Goal: Information Seeking & Learning: Find specific page/section

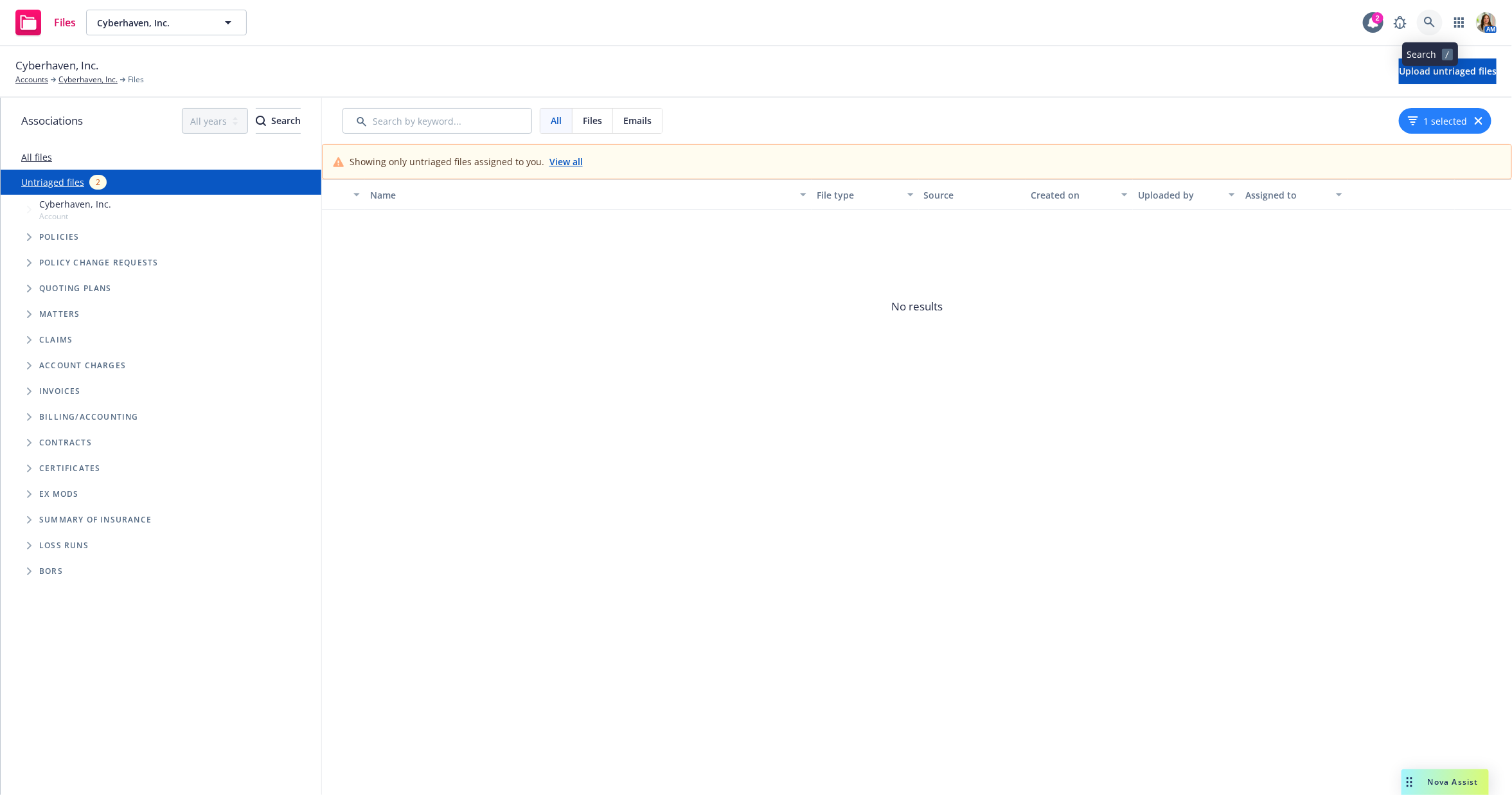
click at [1435, 19] on icon at bounding box center [1429, 22] width 12 height 12
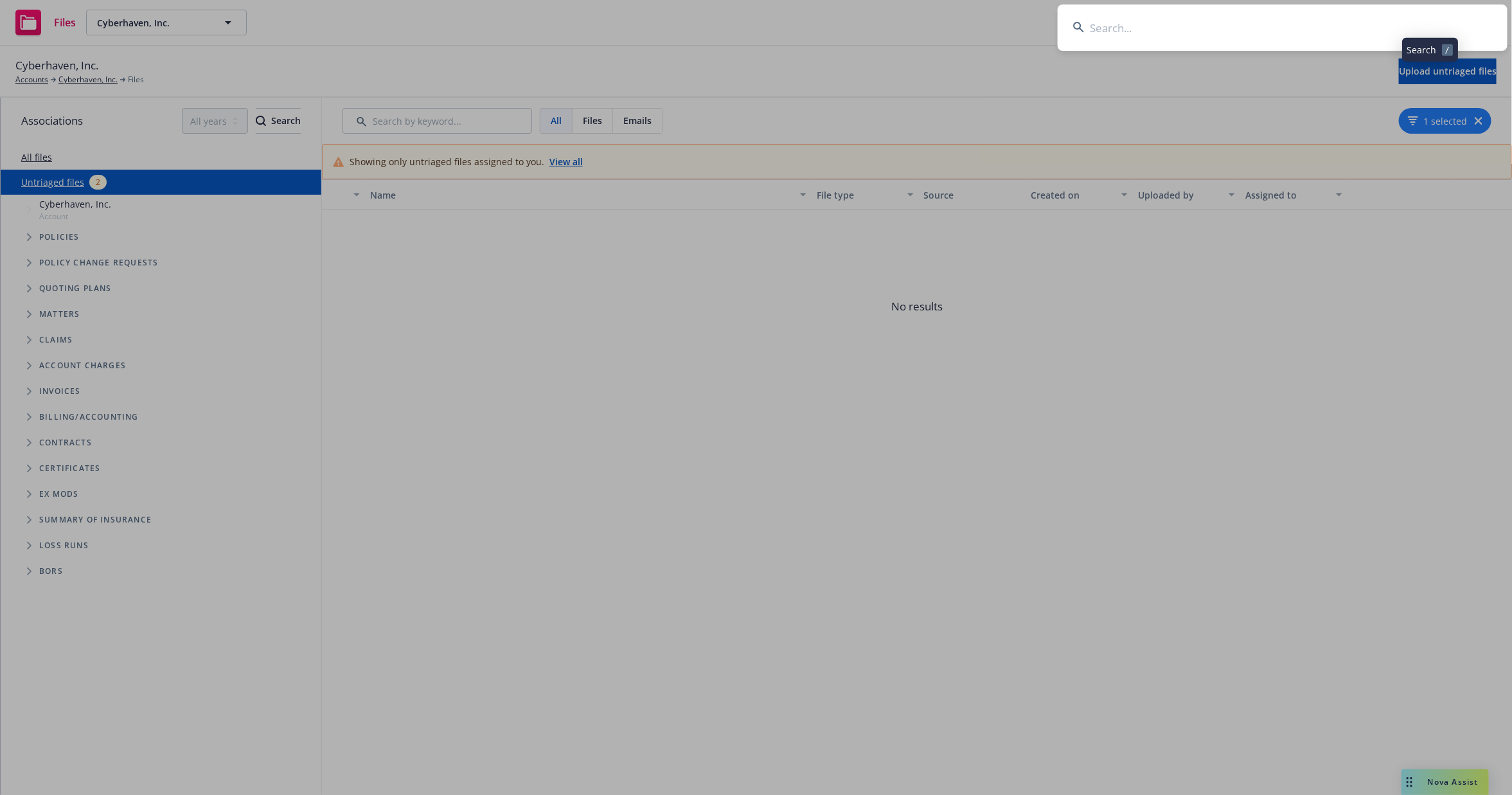
type input "n"
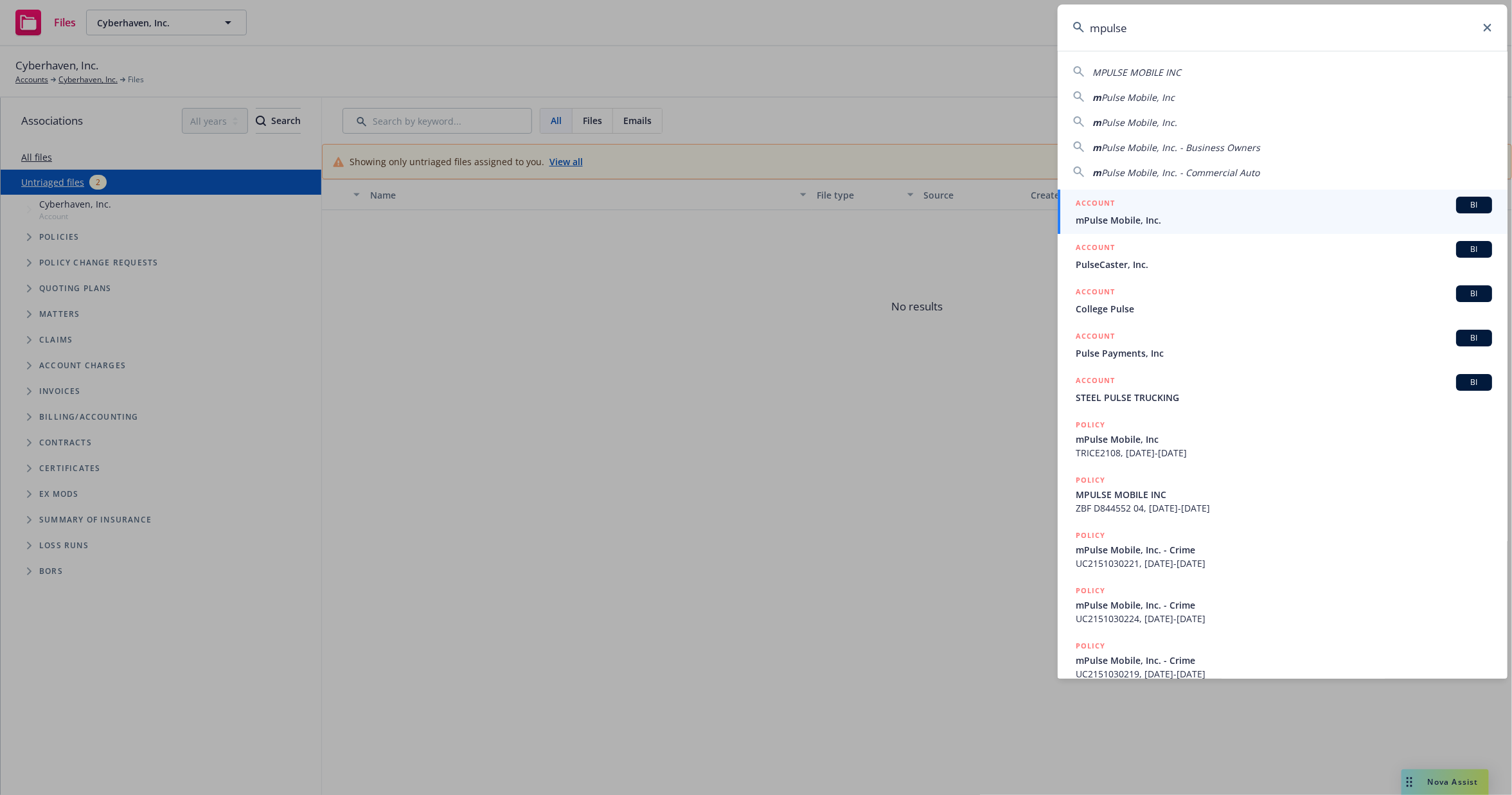
type input "mpulse"
click at [1174, 213] on span "mPulse Mobile, Inc." at bounding box center [1284, 220] width 417 height 14
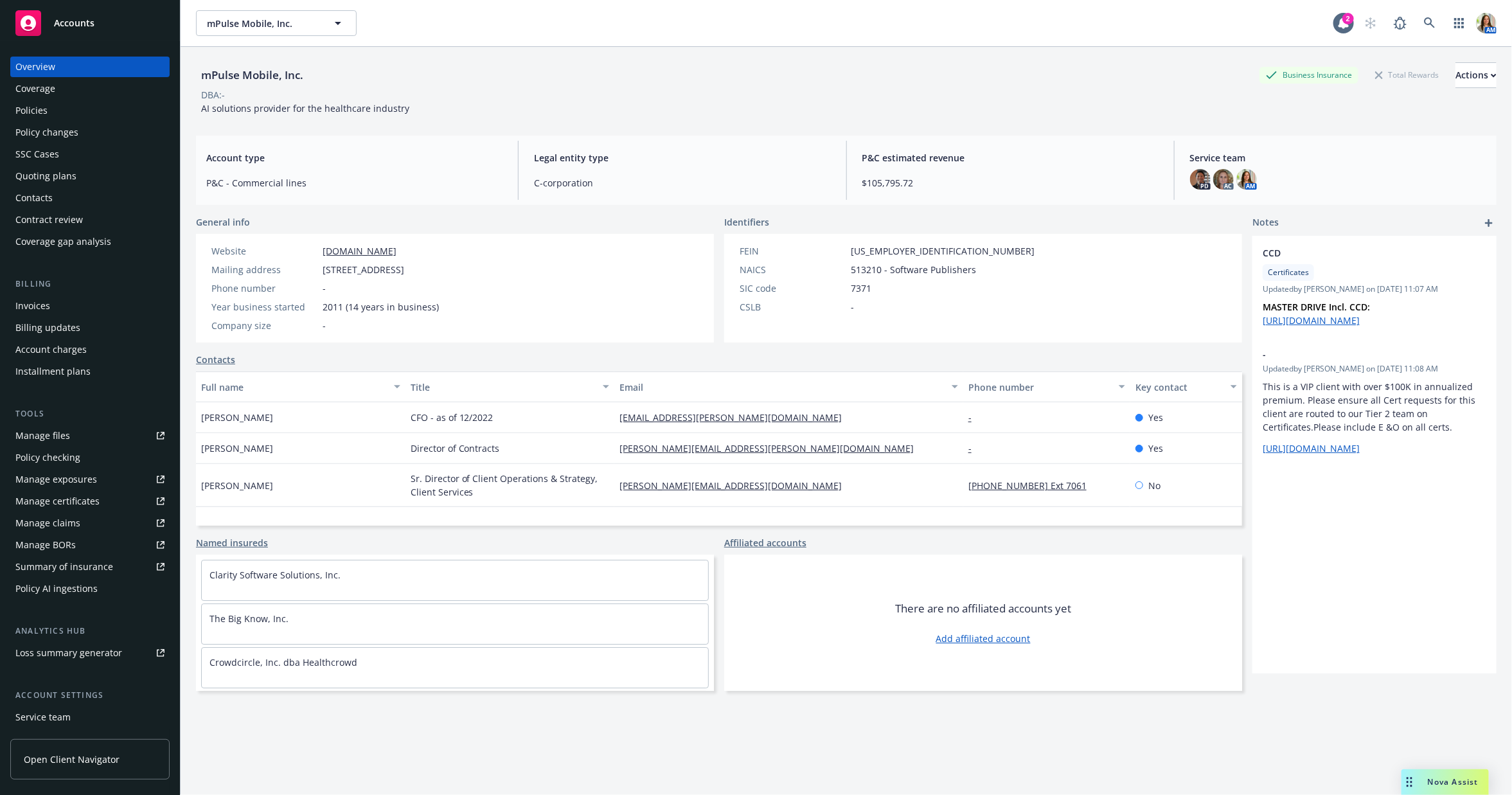
click at [116, 105] on div "Policies" at bounding box center [90, 110] width 149 height 21
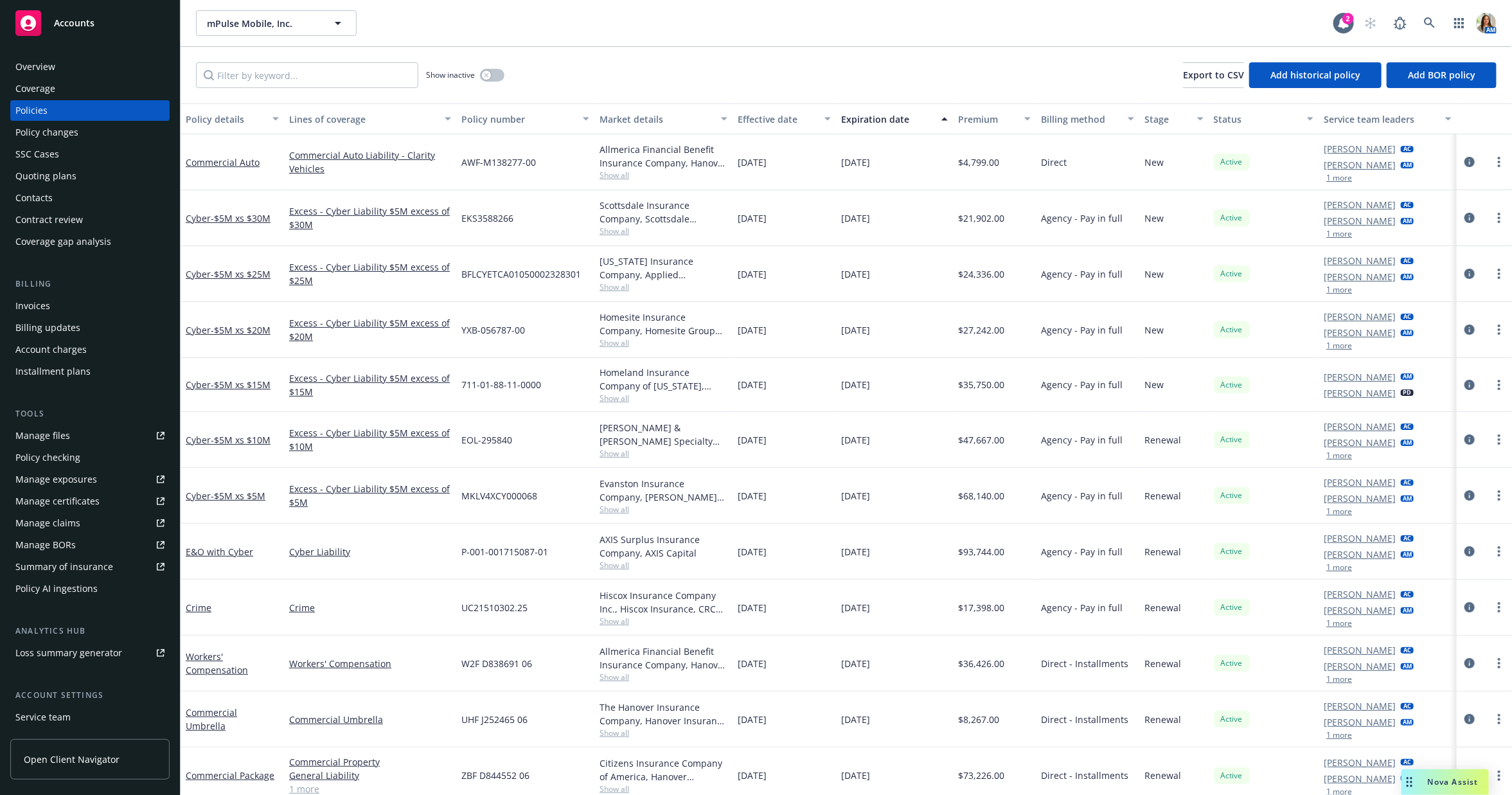
click at [68, 133] on div "Policy changes" at bounding box center [47, 132] width 63 height 21
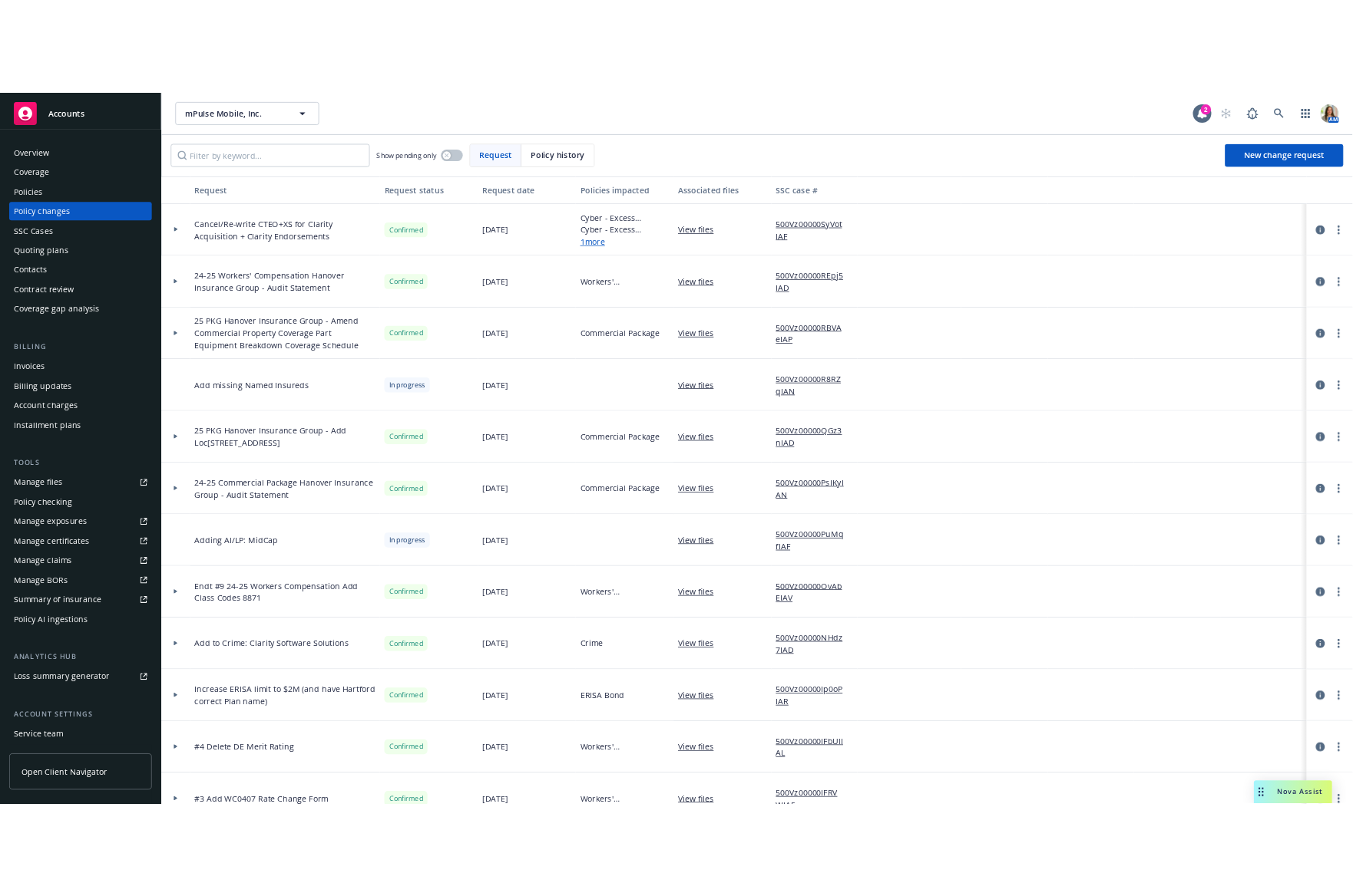
scroll to position [7, 0]
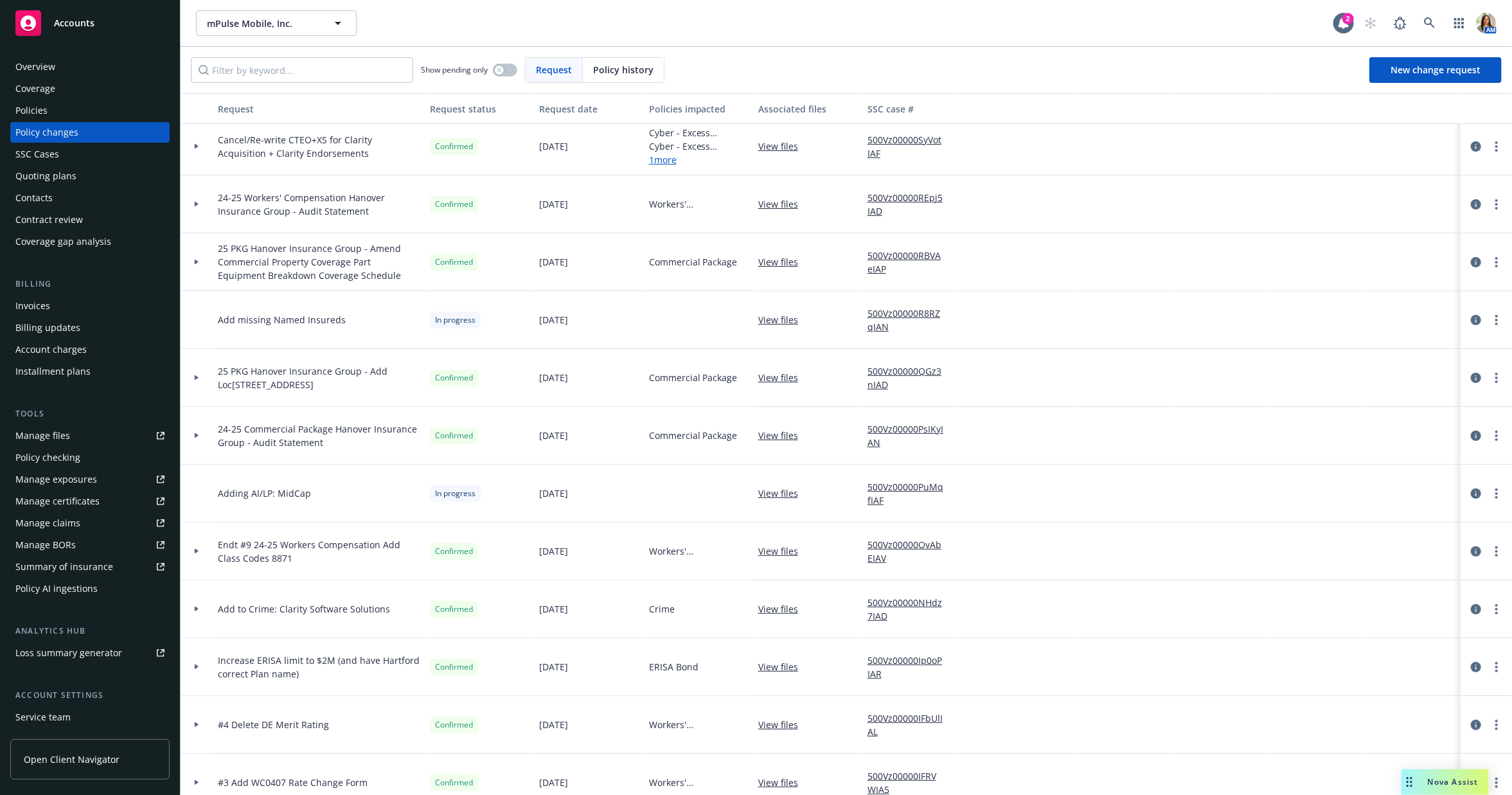
click at [771, 609] on link "View files" at bounding box center [783, 609] width 50 height 14
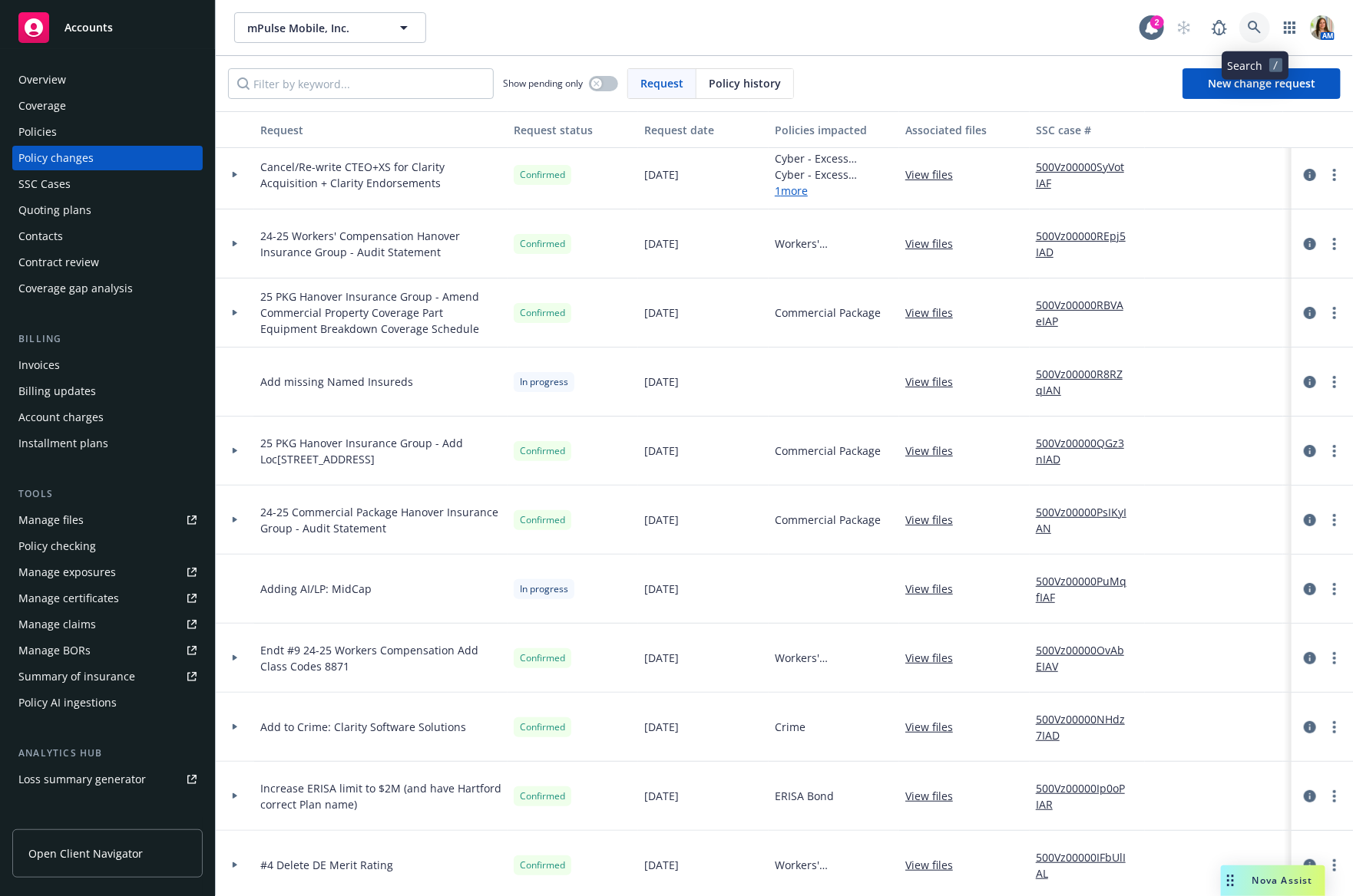
click at [1257, 19] on link at bounding box center [1255, 28] width 31 height 31
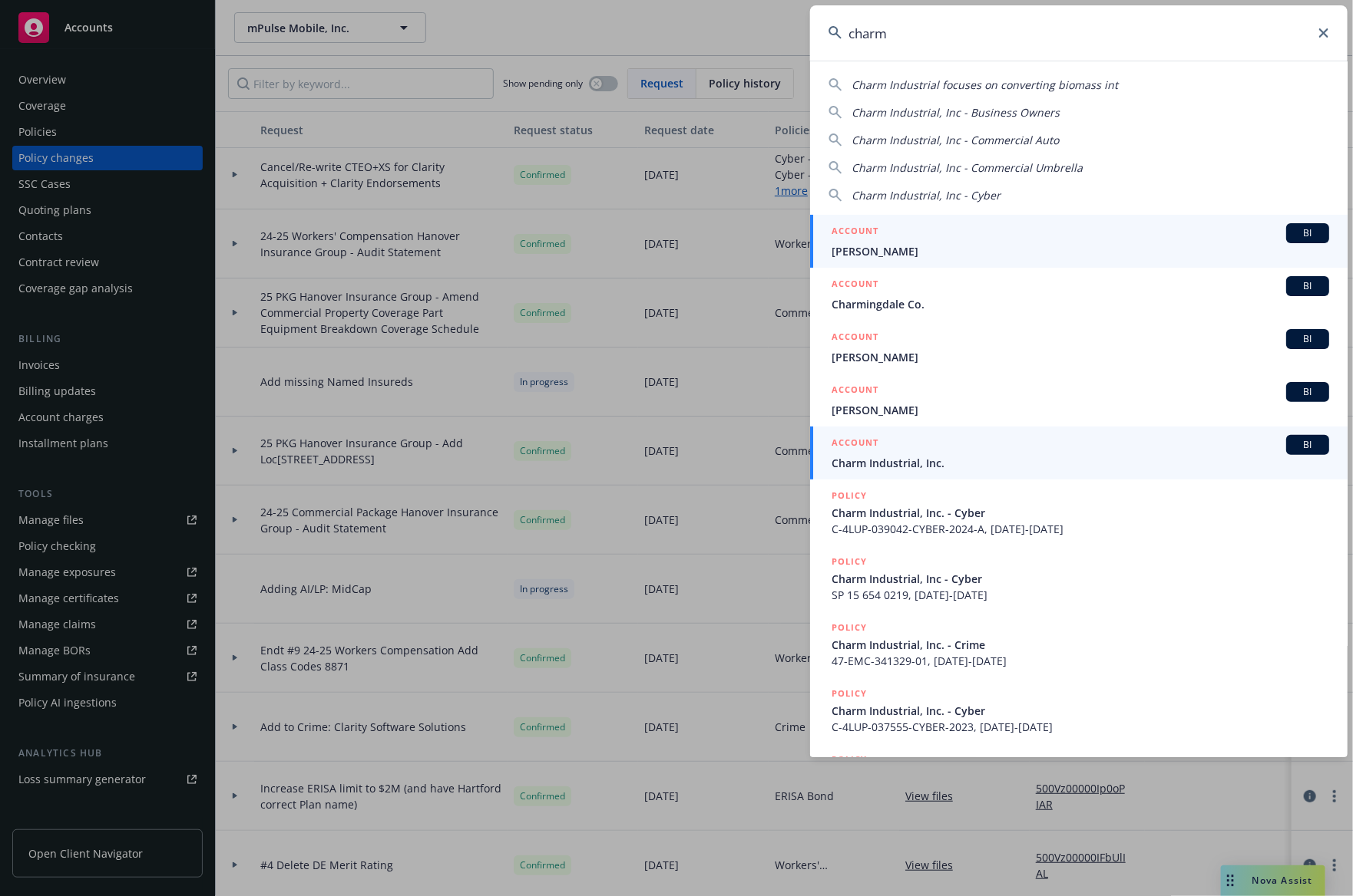
type input "charm"
click at [886, 451] on div "ACCOUNT BI" at bounding box center [1080, 445] width 498 height 20
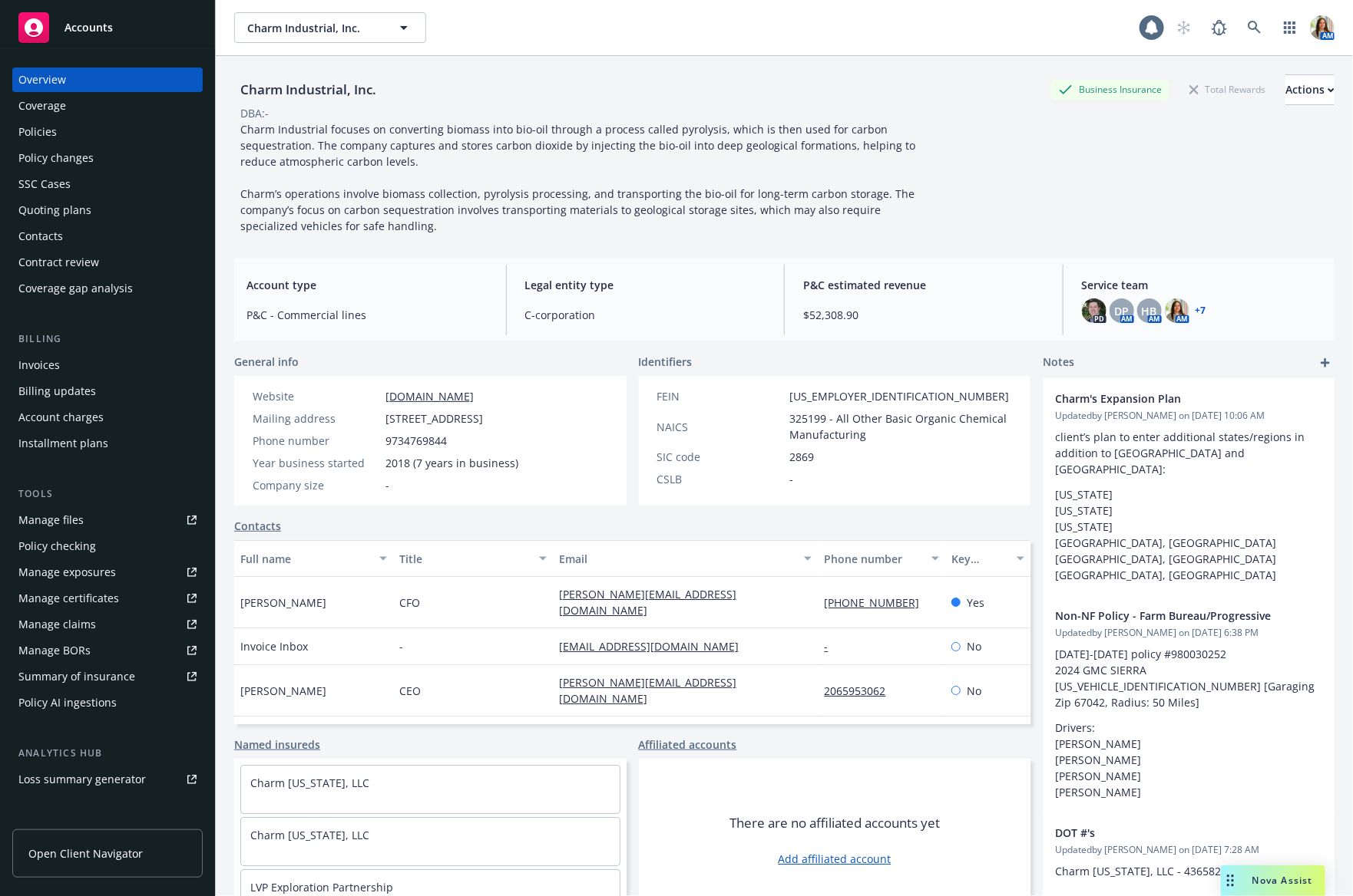
click at [93, 125] on div "Policies" at bounding box center [108, 132] width 178 height 25
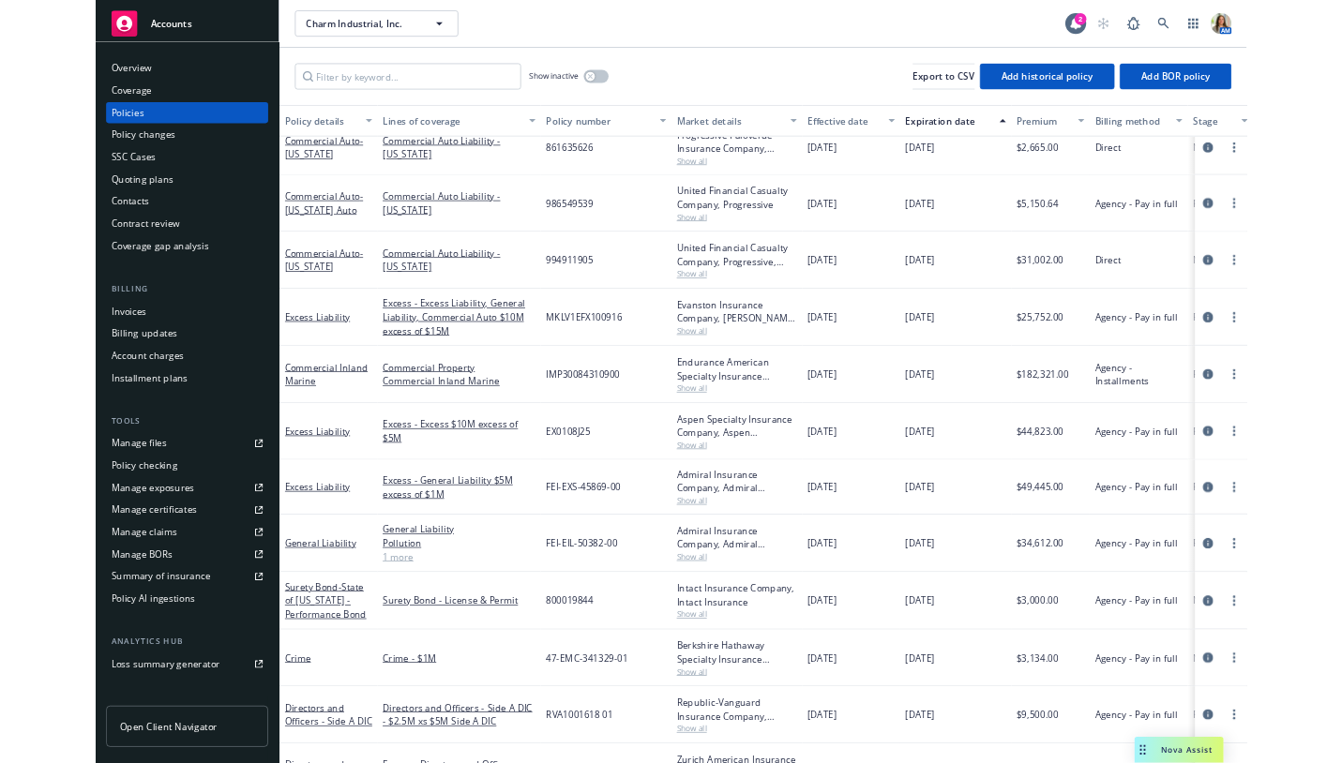
scroll to position [102, 0]
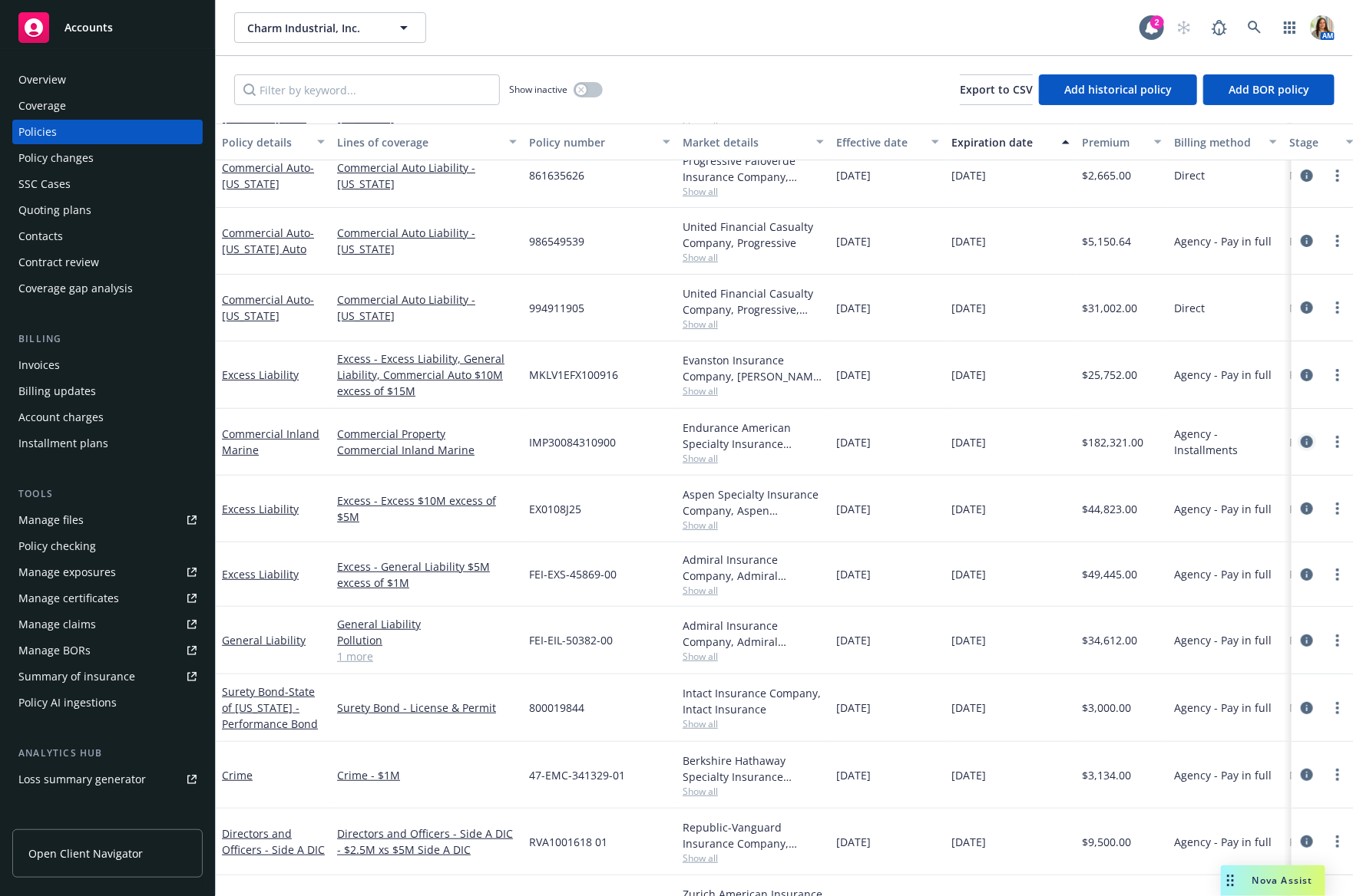
click at [1306, 439] on icon "circleInformation" at bounding box center [1306, 442] width 12 height 12
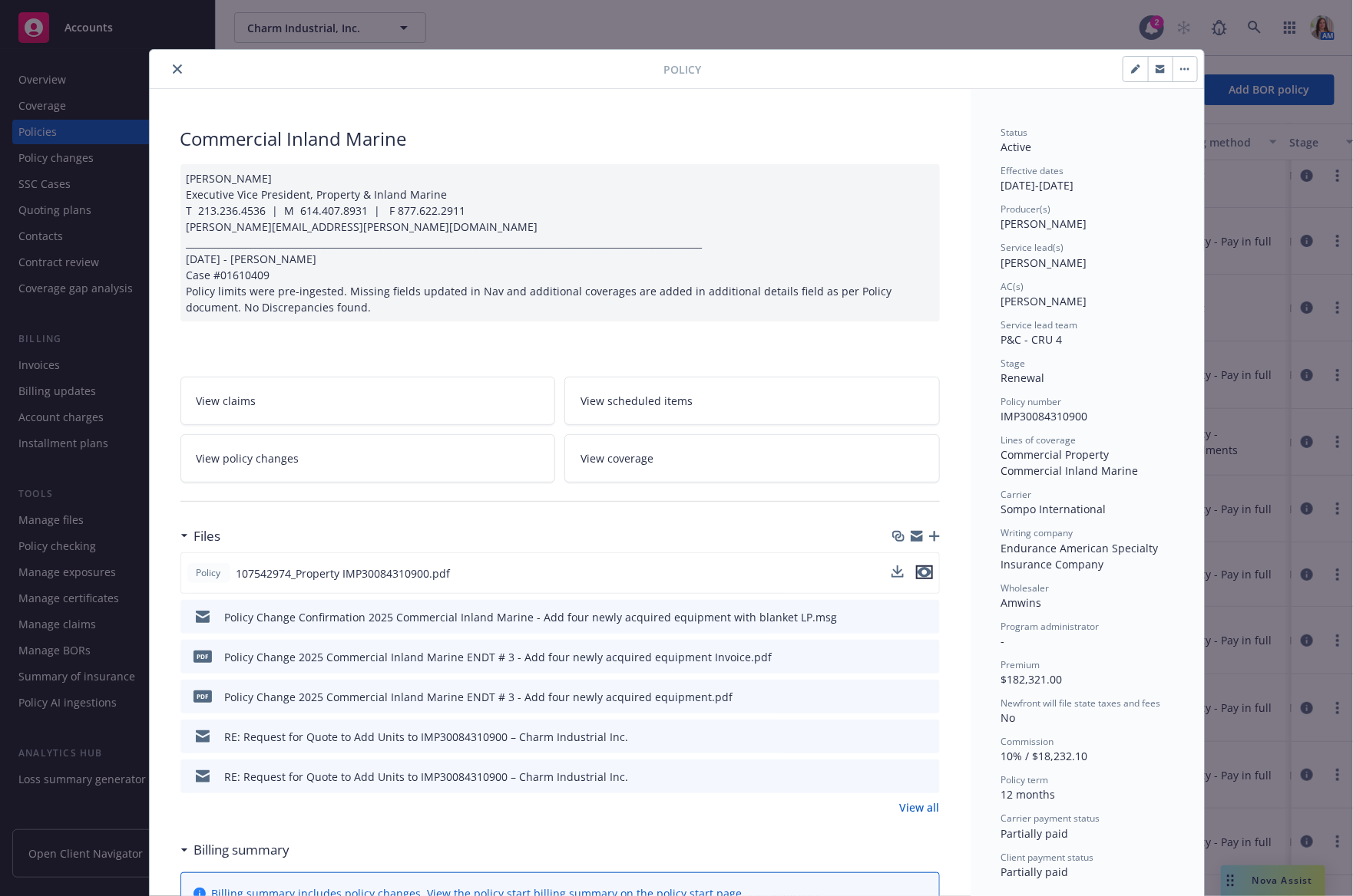
click at [924, 574] on icon "preview file" at bounding box center [924, 572] width 14 height 11
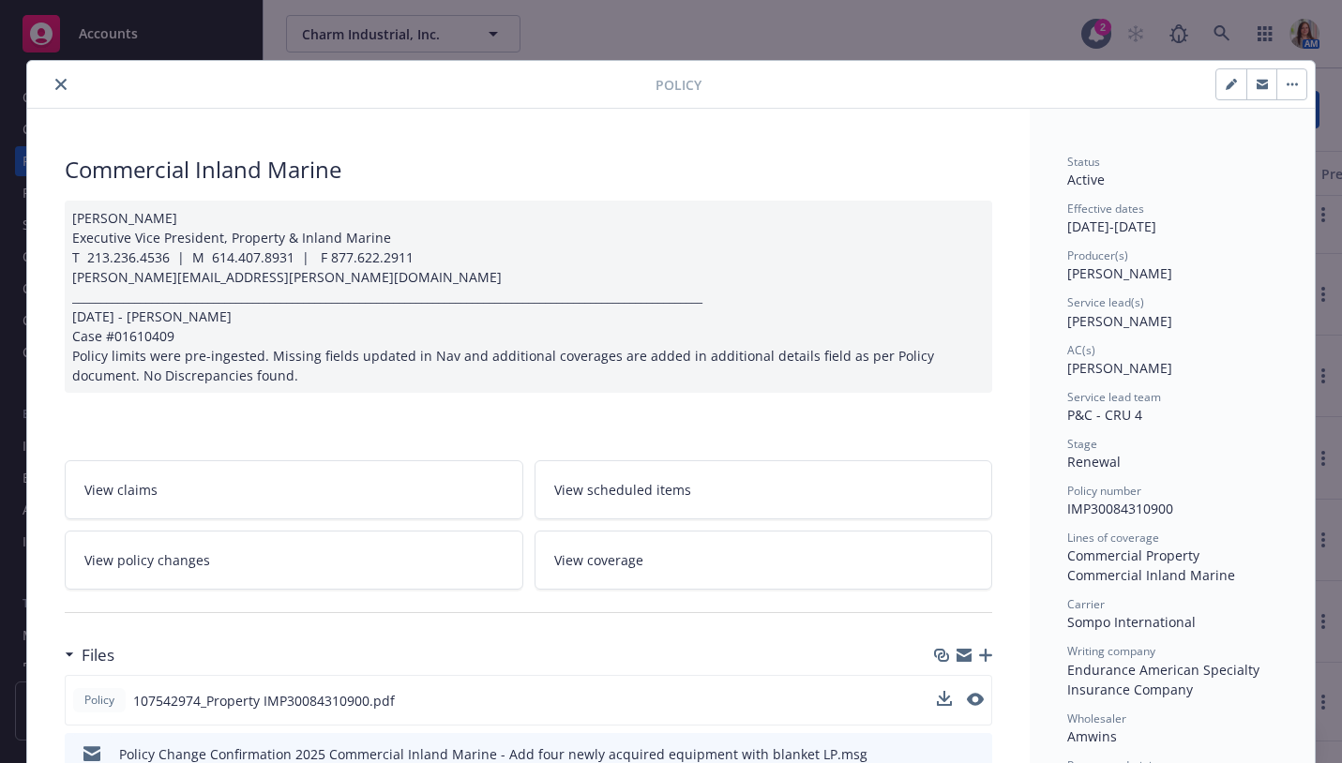
click at [59, 77] on button "close" at bounding box center [61, 84] width 23 height 23
